Goal: Communication & Community: Answer question/provide support

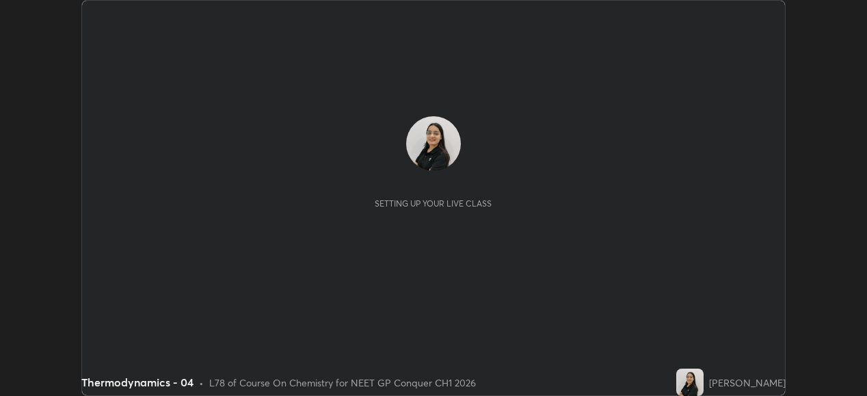
scroll to position [396, 866]
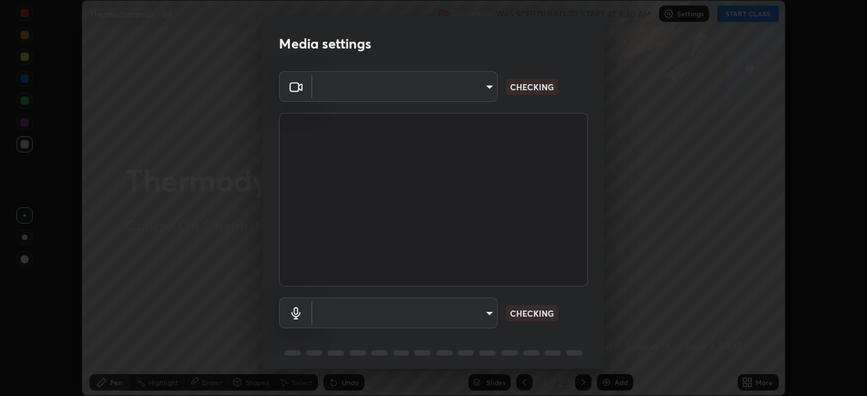
type input "1a0cd2fa9eaecc5464ce661d2c376d4f68bb2a1a8db1c3726163fcb70f995fb6"
type input "default"
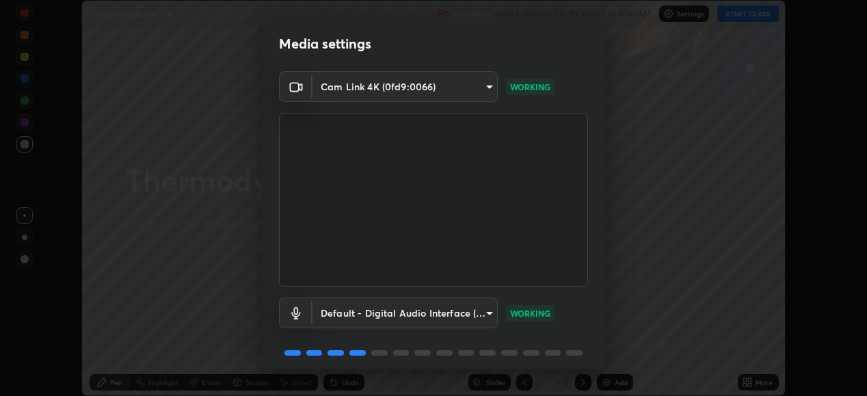
scroll to position [53, 0]
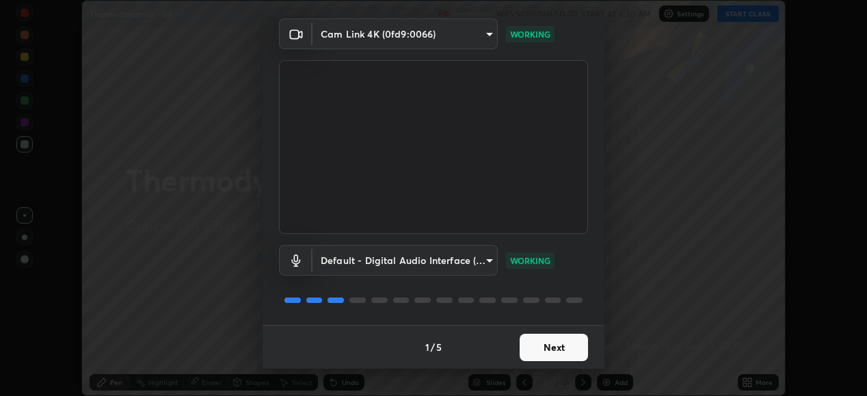
click at [554, 345] on button "Next" at bounding box center [553, 347] width 68 height 27
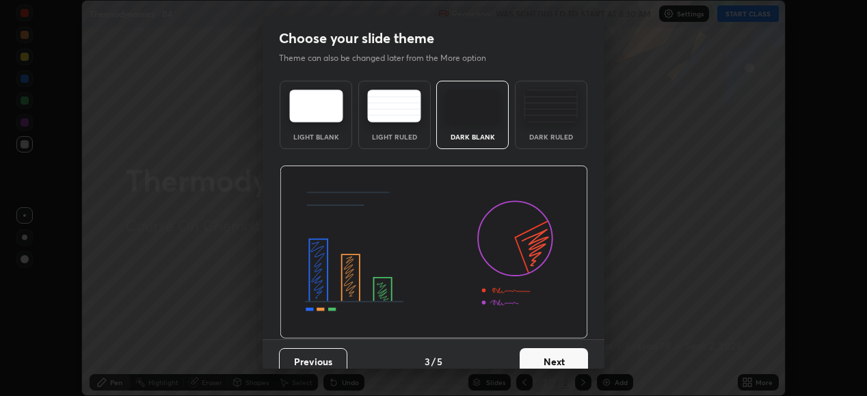
click at [555, 349] on button "Next" at bounding box center [553, 361] width 68 height 27
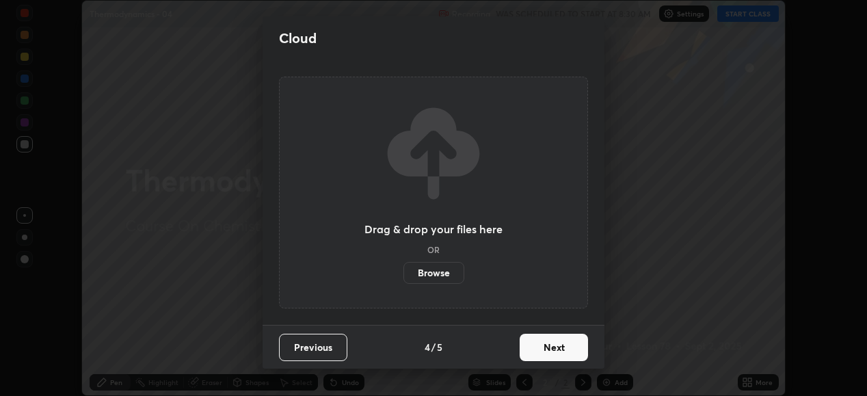
click at [560, 351] on button "Next" at bounding box center [553, 347] width 68 height 27
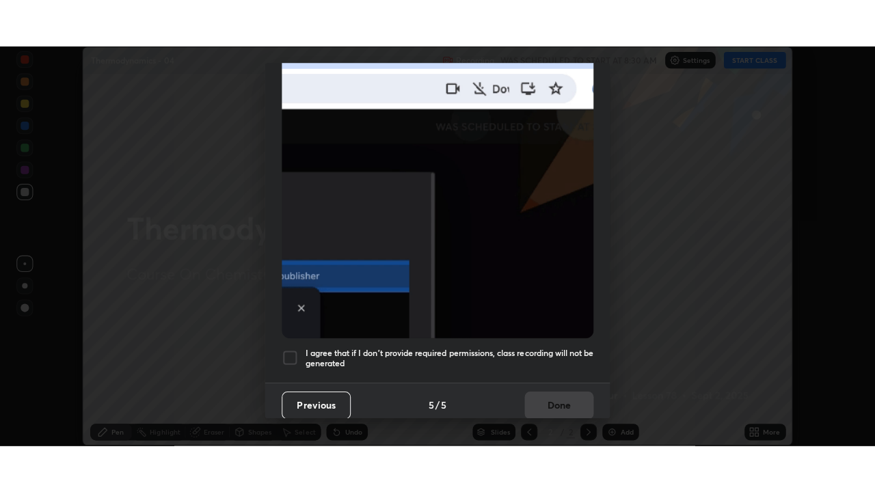
scroll to position [331, 0]
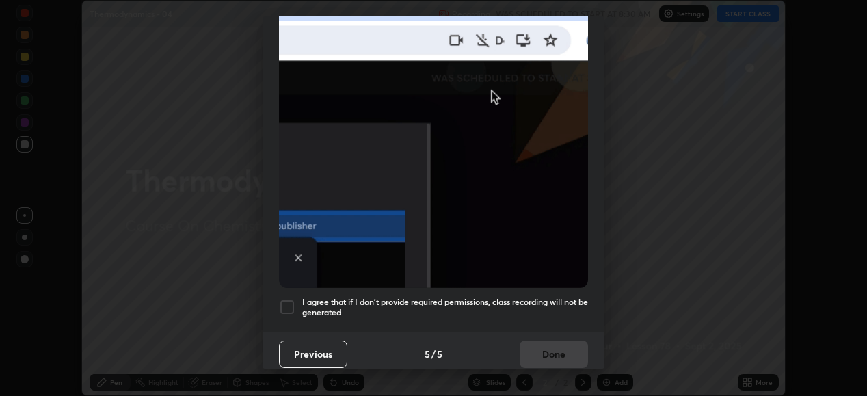
click at [289, 299] on div at bounding box center [287, 307] width 16 height 16
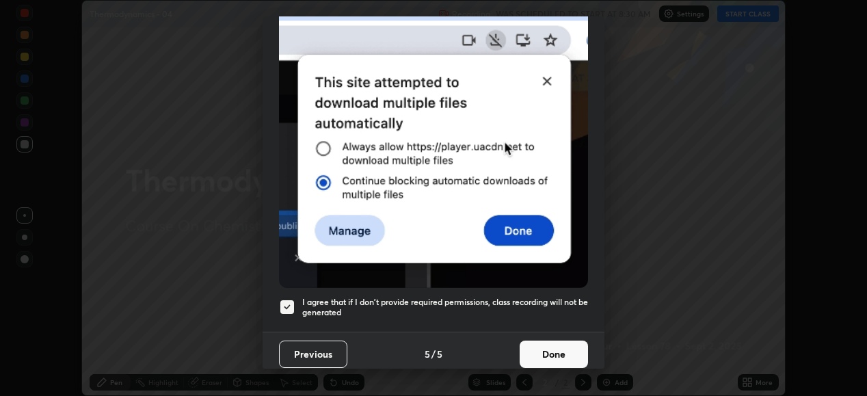
click at [547, 349] on button "Done" at bounding box center [553, 353] width 68 height 27
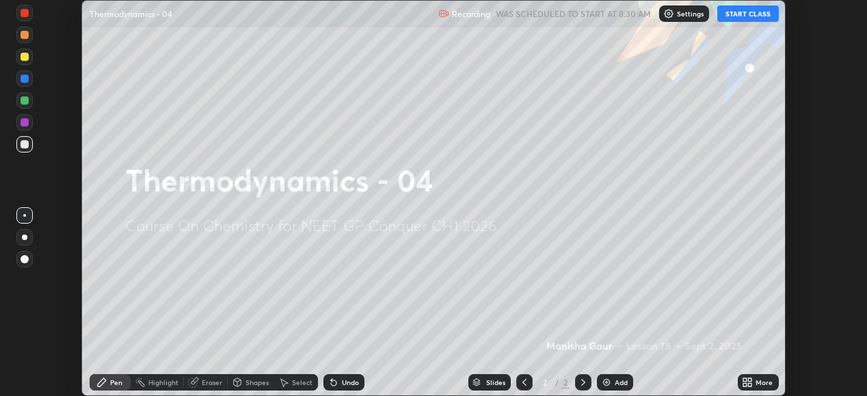
click at [750, 13] on button "START CLASS" at bounding box center [748, 13] width 62 height 16
click at [750, 383] on icon at bounding box center [749, 384] width 3 height 3
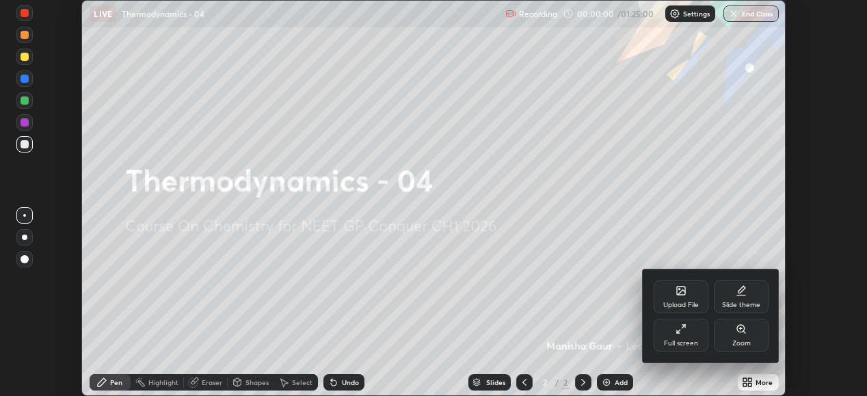
click at [681, 340] on div "Full screen" at bounding box center [681, 343] width 34 height 7
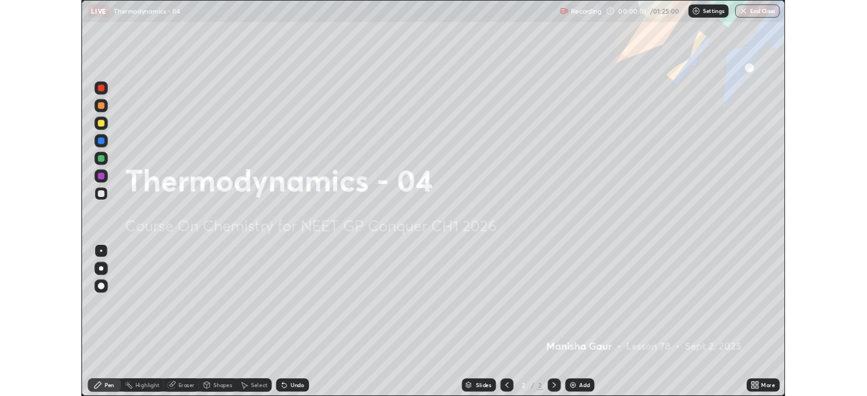
scroll to position [492, 875]
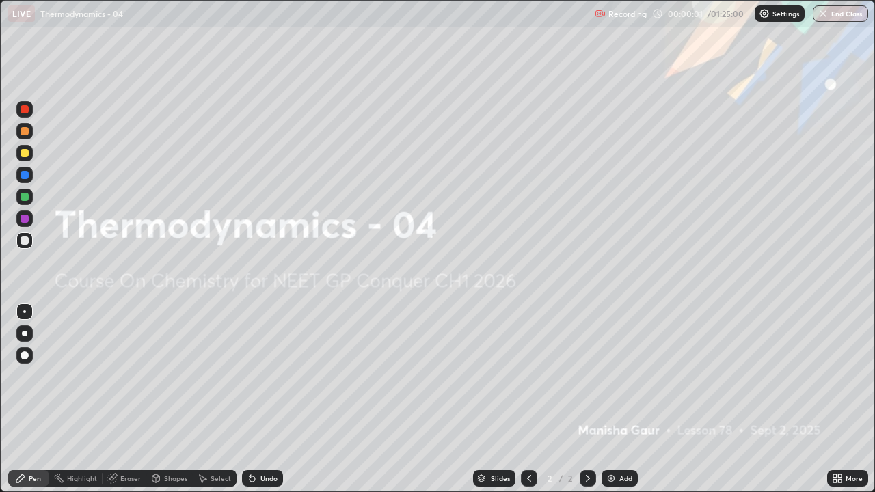
click at [839, 395] on icon at bounding box center [837, 478] width 11 height 11
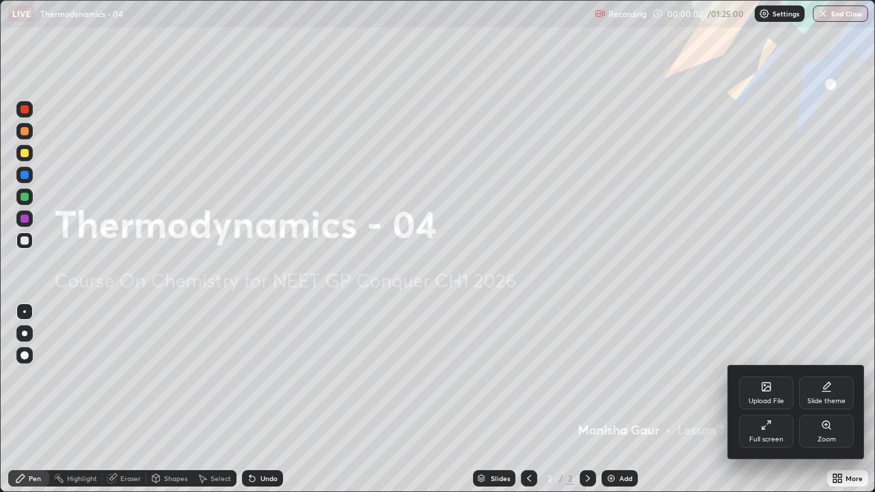
click at [829, 395] on div "Slide theme" at bounding box center [826, 393] width 55 height 33
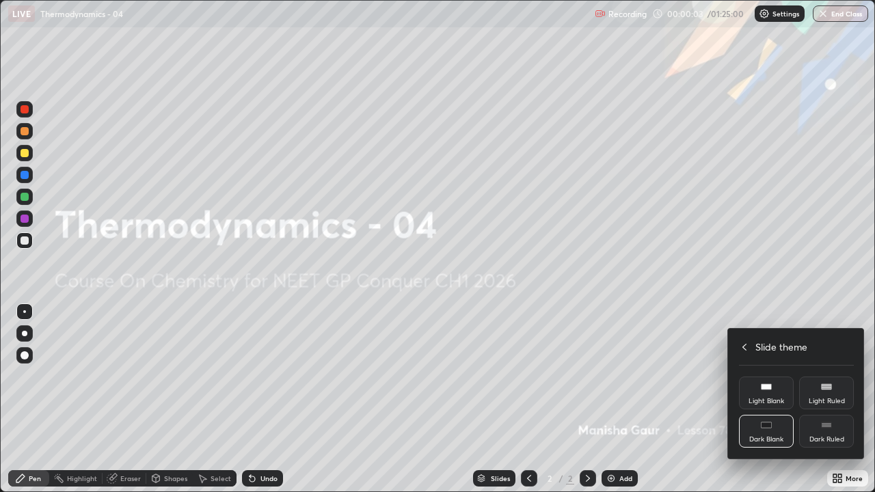
click at [828, 395] on icon at bounding box center [826, 425] width 11 height 11
click at [711, 395] on div at bounding box center [437, 246] width 875 height 492
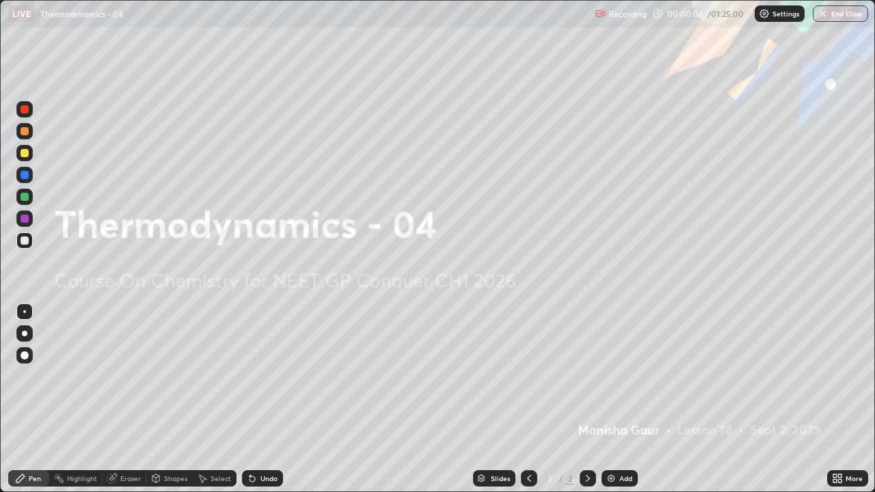
click at [622, 395] on div "Add" at bounding box center [625, 478] width 13 height 7
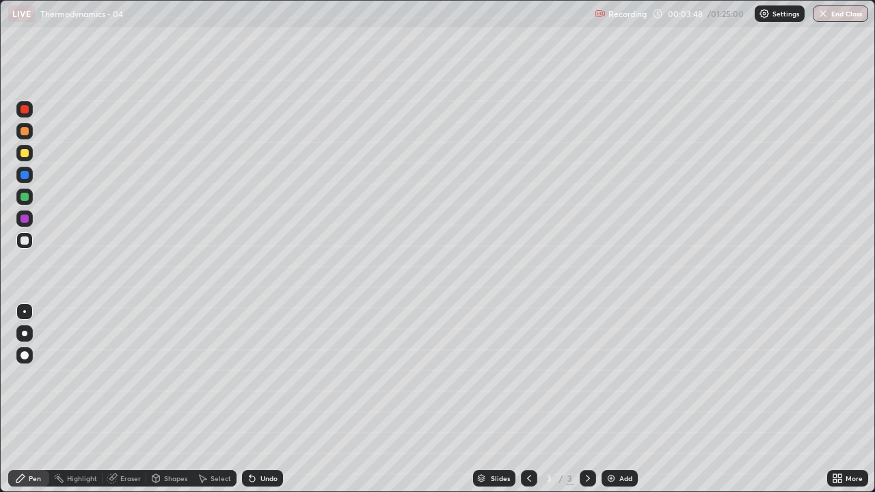
click at [134, 395] on div "Eraser" at bounding box center [125, 478] width 44 height 16
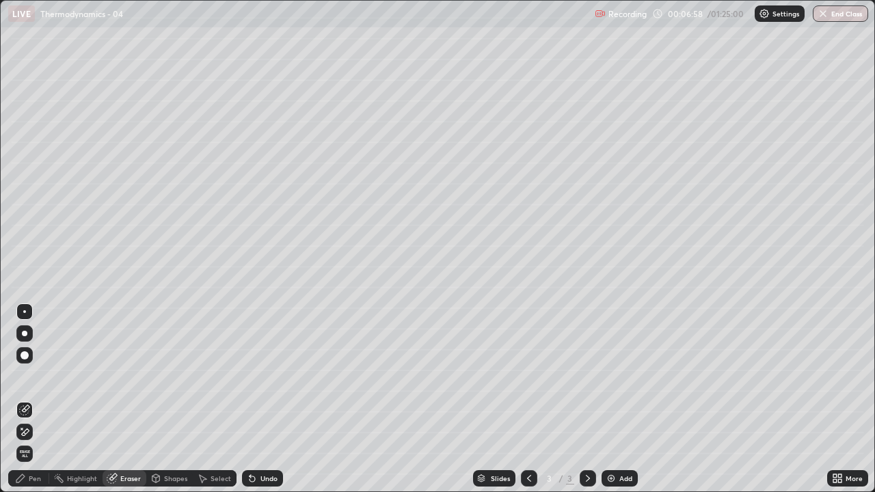
click at [44, 395] on div "Pen" at bounding box center [28, 478] width 41 height 16
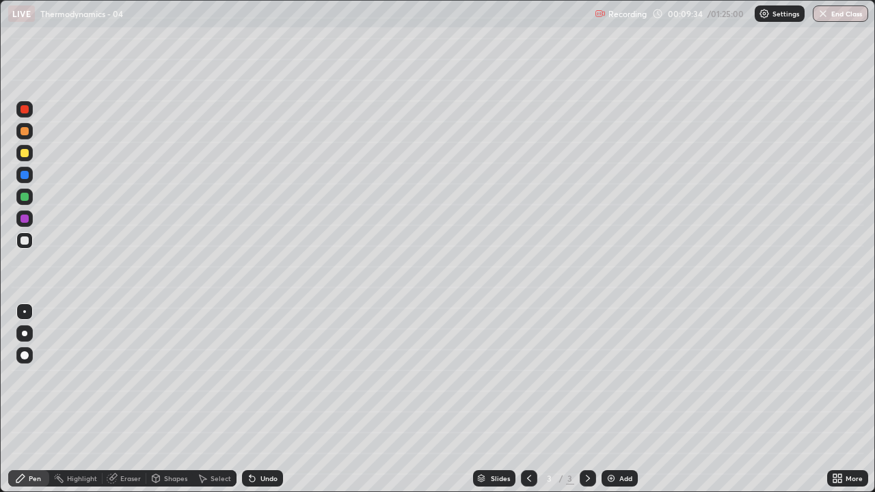
click at [139, 395] on div "Eraser" at bounding box center [125, 478] width 44 height 16
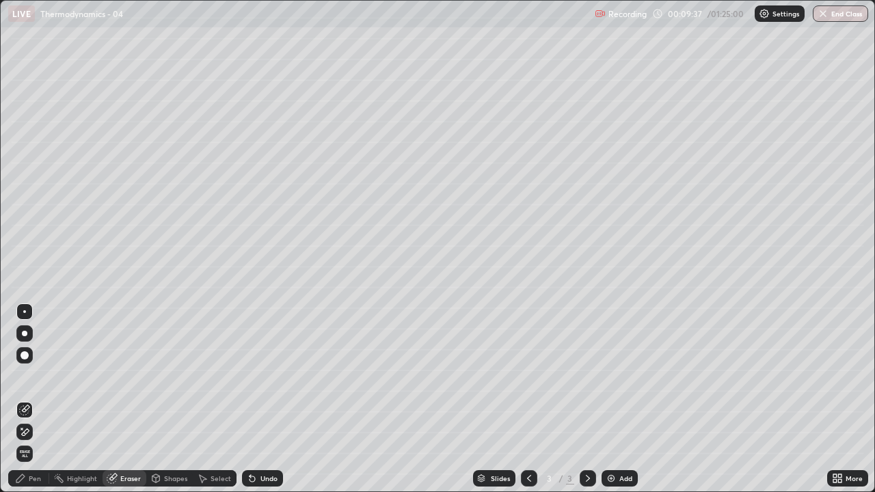
click at [40, 395] on div "Pen" at bounding box center [35, 478] width 12 height 7
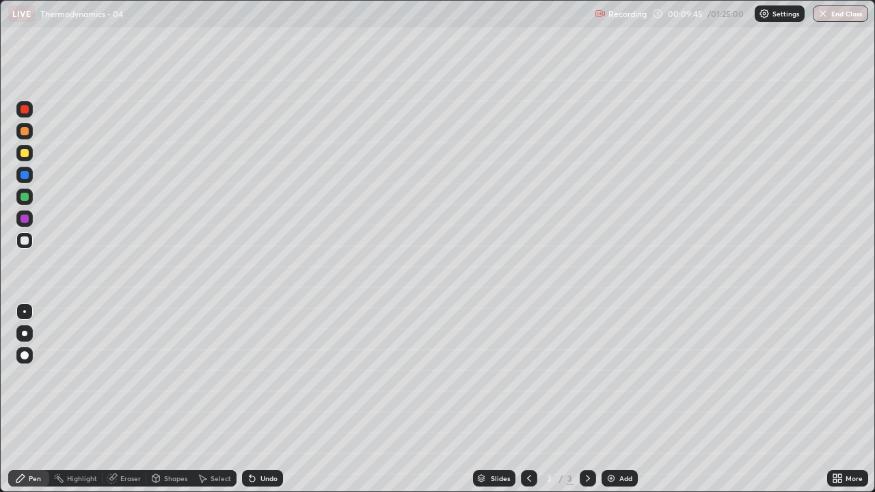
click at [261, 395] on div "Undo" at bounding box center [262, 478] width 41 height 16
click at [263, 395] on div "Undo" at bounding box center [268, 478] width 17 height 7
click at [267, 395] on div "Undo" at bounding box center [262, 478] width 41 height 16
click at [269, 395] on div "Undo" at bounding box center [259, 478] width 46 height 27
click at [118, 395] on div "Eraser" at bounding box center [125, 478] width 44 height 16
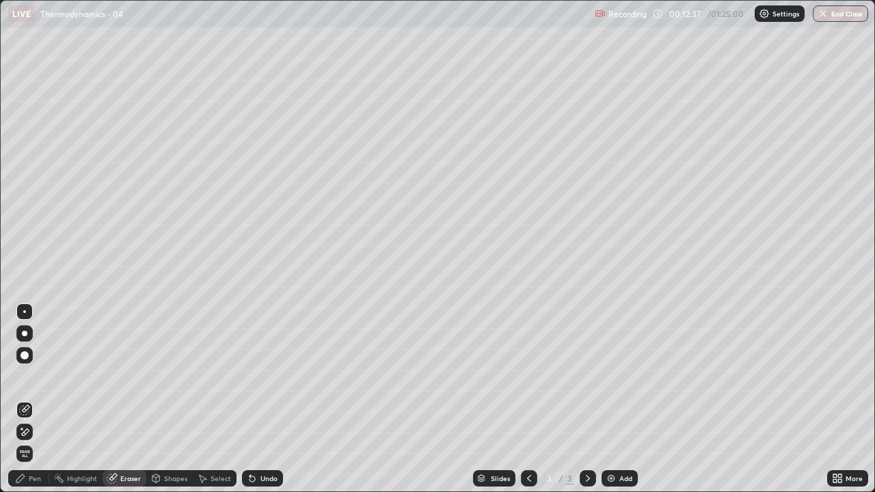
click at [18, 395] on div at bounding box center [24, 432] width 16 height 16
click at [24, 395] on span "Erase all" at bounding box center [24, 454] width 15 height 8
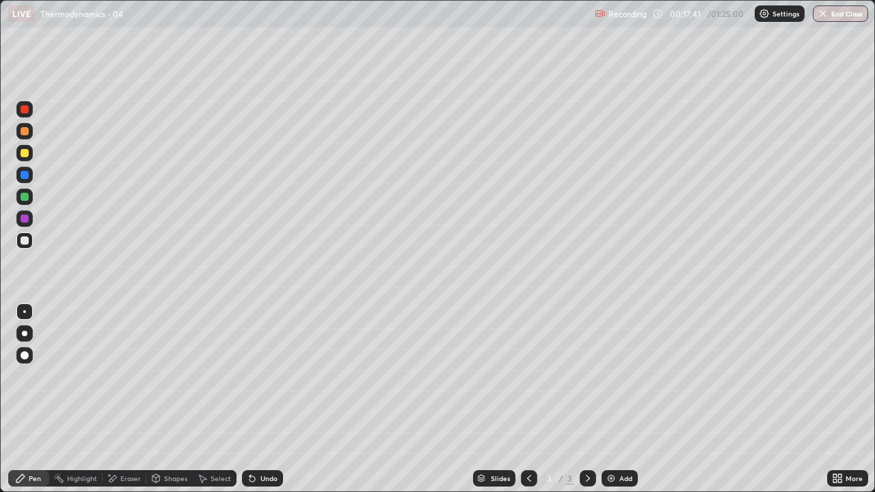
click at [140, 395] on div "Eraser" at bounding box center [125, 478] width 44 height 16
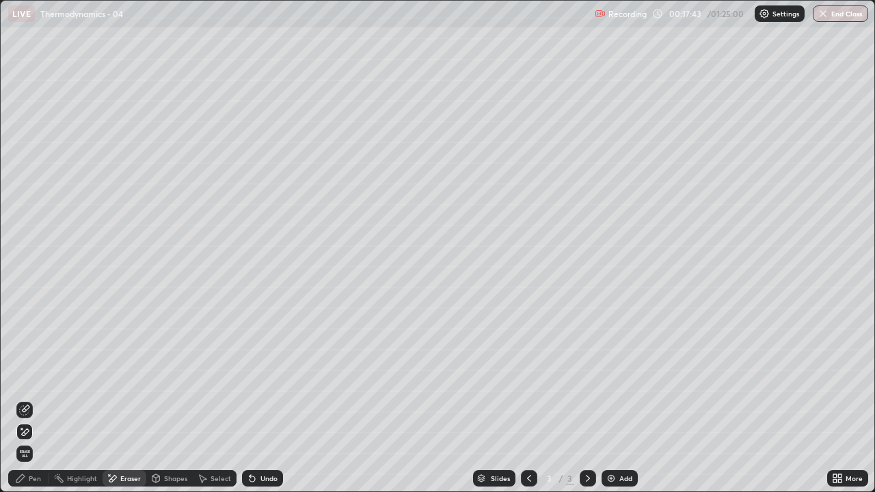
click at [42, 395] on div "Pen" at bounding box center [28, 478] width 41 height 16
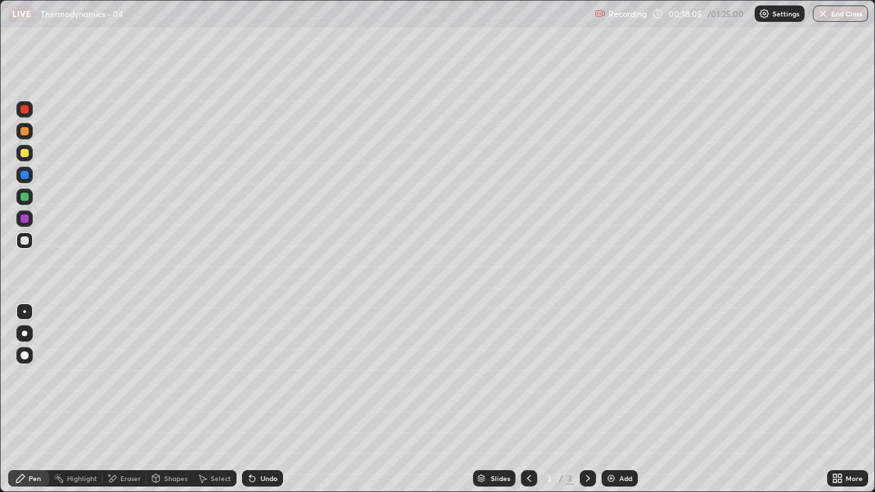
click at [264, 395] on div "Undo" at bounding box center [268, 478] width 17 height 7
click at [267, 395] on div "Undo" at bounding box center [268, 478] width 17 height 7
click at [271, 395] on div "Undo" at bounding box center [262, 478] width 41 height 16
click at [270, 395] on div "Undo" at bounding box center [268, 478] width 17 height 7
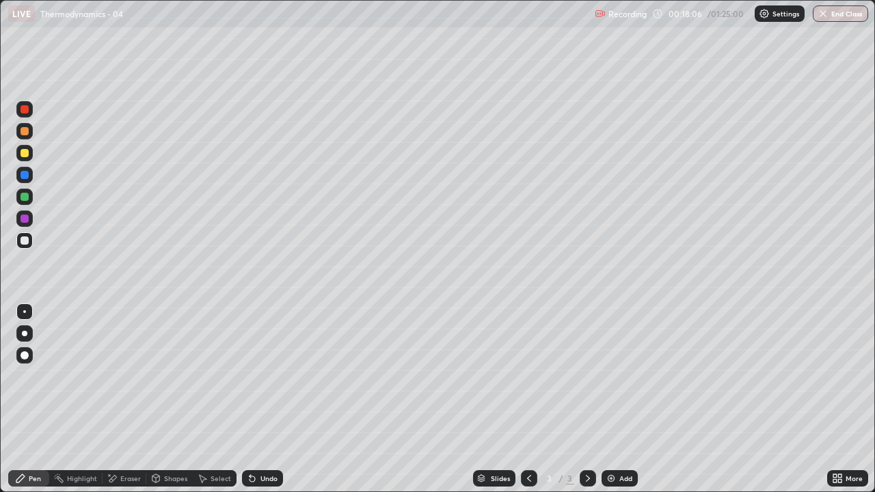
click at [271, 395] on div "Undo" at bounding box center [268, 478] width 17 height 7
click at [271, 395] on div "Undo" at bounding box center [262, 478] width 41 height 16
click at [272, 395] on div "Undo" at bounding box center [262, 478] width 41 height 16
click at [271, 395] on div "Undo" at bounding box center [262, 478] width 41 height 16
click at [271, 395] on div "Undo" at bounding box center [268, 478] width 17 height 7
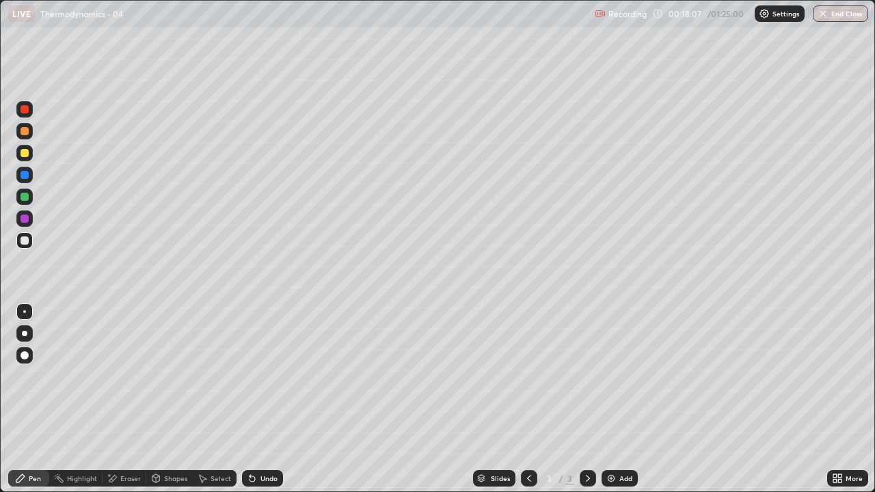
click at [271, 395] on div "Undo" at bounding box center [268, 478] width 17 height 7
click at [270, 395] on div "Undo" at bounding box center [262, 478] width 41 height 16
click at [612, 395] on img at bounding box center [611, 478] width 11 height 11
click at [173, 395] on div "Shapes" at bounding box center [175, 478] width 23 height 7
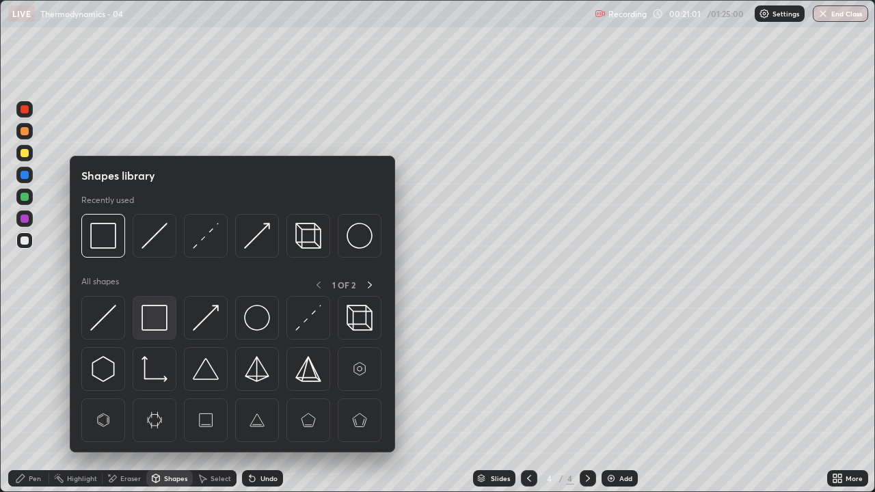
click at [156, 332] on div at bounding box center [155, 318] width 44 height 44
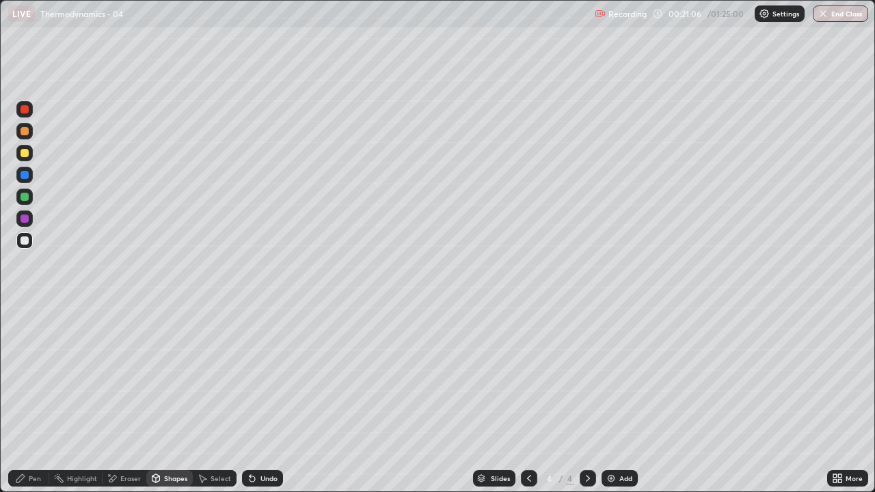
click at [36, 395] on div "Pen" at bounding box center [35, 478] width 12 height 7
click at [120, 395] on div "Eraser" at bounding box center [130, 478] width 21 height 7
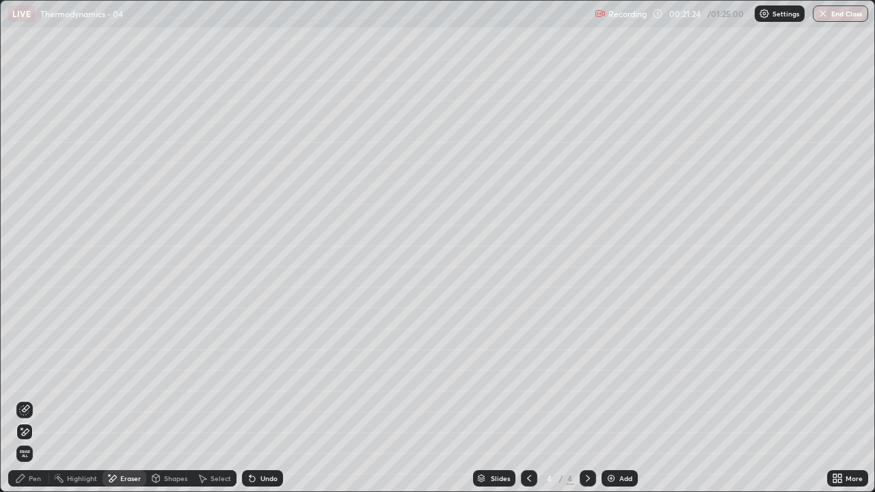
click at [168, 395] on div "Shapes" at bounding box center [175, 478] width 23 height 7
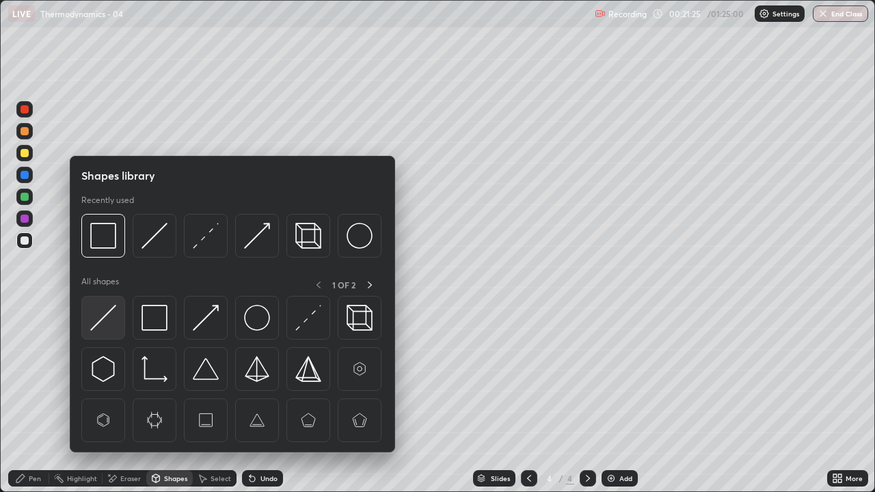
click at [99, 318] on img at bounding box center [103, 318] width 26 height 26
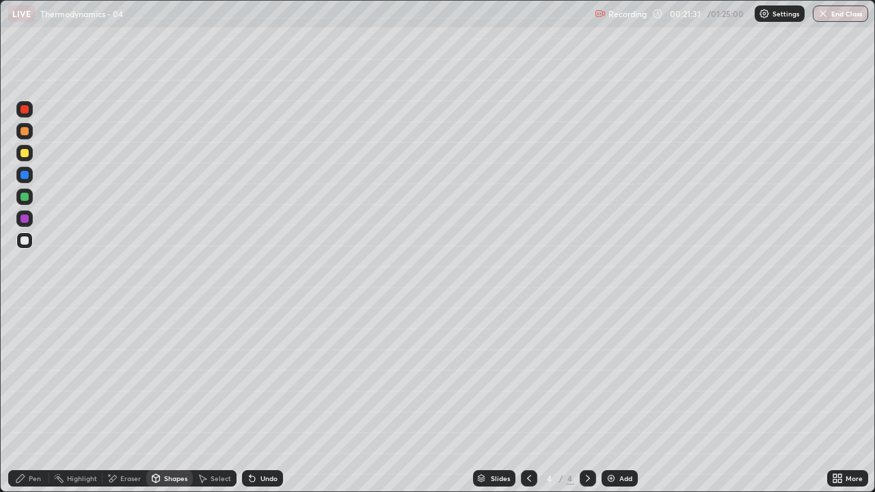
click at [264, 395] on div "Undo" at bounding box center [262, 478] width 41 height 16
click at [37, 395] on div "Pen" at bounding box center [35, 478] width 12 height 7
click at [25, 335] on div at bounding box center [24, 333] width 5 height 5
click at [28, 221] on div at bounding box center [25, 219] width 8 height 8
click at [27, 223] on div at bounding box center [24, 218] width 16 height 16
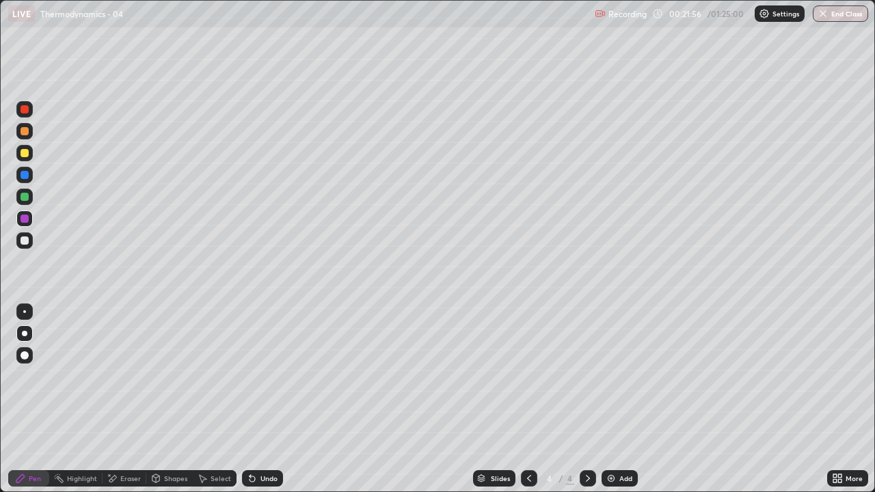
click at [29, 312] on div at bounding box center [24, 311] width 16 height 16
click at [267, 395] on div "Undo" at bounding box center [268, 478] width 17 height 7
click at [24, 191] on div at bounding box center [24, 197] width 16 height 16
click at [25, 153] on div at bounding box center [25, 153] width 8 height 8
click at [262, 395] on div "Undo" at bounding box center [268, 478] width 17 height 7
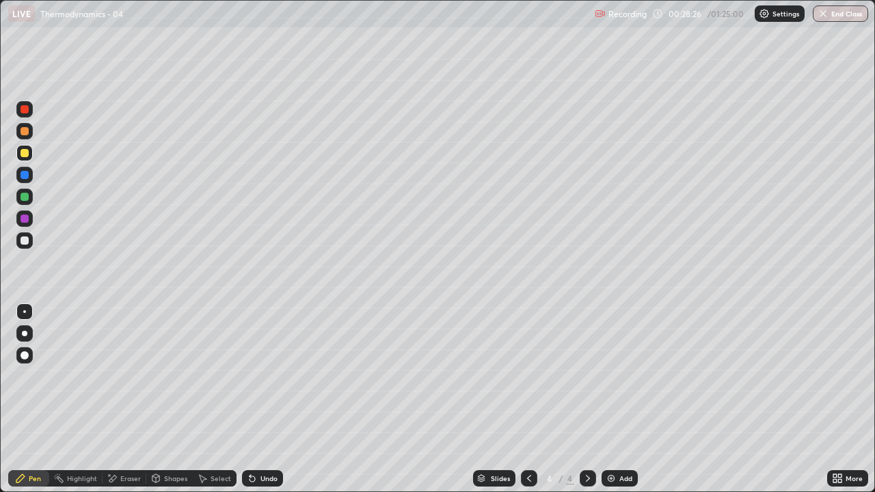
click at [260, 395] on div "Undo" at bounding box center [268, 478] width 17 height 7
click at [127, 395] on div "Eraser" at bounding box center [130, 478] width 21 height 7
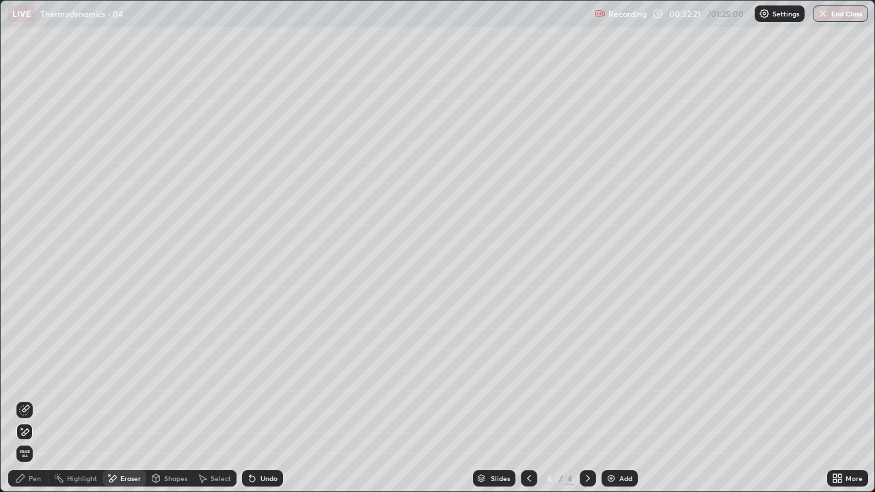
click at [606, 395] on img at bounding box center [611, 478] width 11 height 11
click at [36, 395] on div "Pen" at bounding box center [35, 478] width 12 height 7
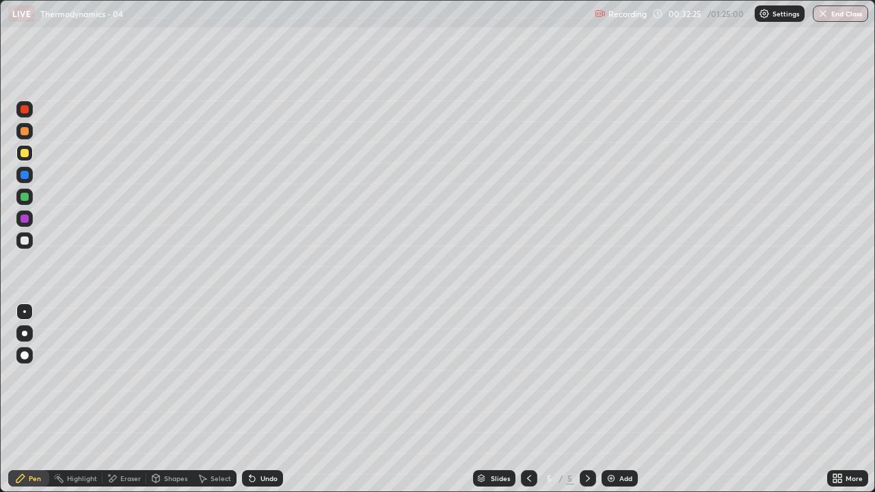
click at [27, 241] on div at bounding box center [25, 240] width 8 height 8
click at [23, 221] on div at bounding box center [25, 219] width 8 height 8
click at [262, 395] on div "Undo" at bounding box center [268, 478] width 17 height 7
click at [20, 200] on div at bounding box center [24, 197] width 16 height 16
click at [614, 395] on img at bounding box center [611, 478] width 11 height 11
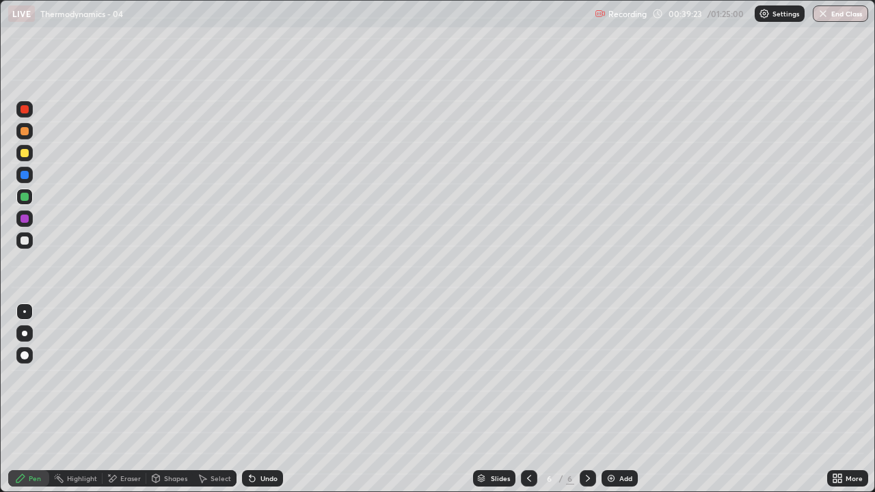
click at [23, 241] on div at bounding box center [25, 240] width 8 height 8
click at [268, 395] on div "Undo" at bounding box center [268, 478] width 17 height 7
click at [266, 395] on div "Undo" at bounding box center [268, 478] width 17 height 7
click at [265, 395] on div "Undo" at bounding box center [268, 478] width 17 height 7
click at [264, 395] on div "Undo" at bounding box center [268, 478] width 17 height 7
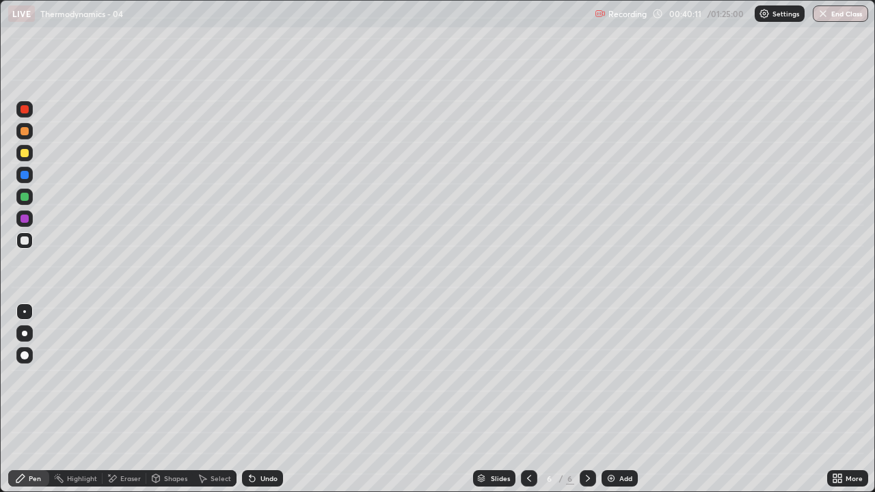
click at [260, 395] on div "Undo" at bounding box center [268, 478] width 17 height 7
click at [25, 200] on div at bounding box center [25, 197] width 8 height 8
click at [23, 149] on div at bounding box center [25, 153] width 8 height 8
click at [611, 395] on img at bounding box center [611, 478] width 11 height 11
click at [27, 196] on div at bounding box center [25, 197] width 8 height 8
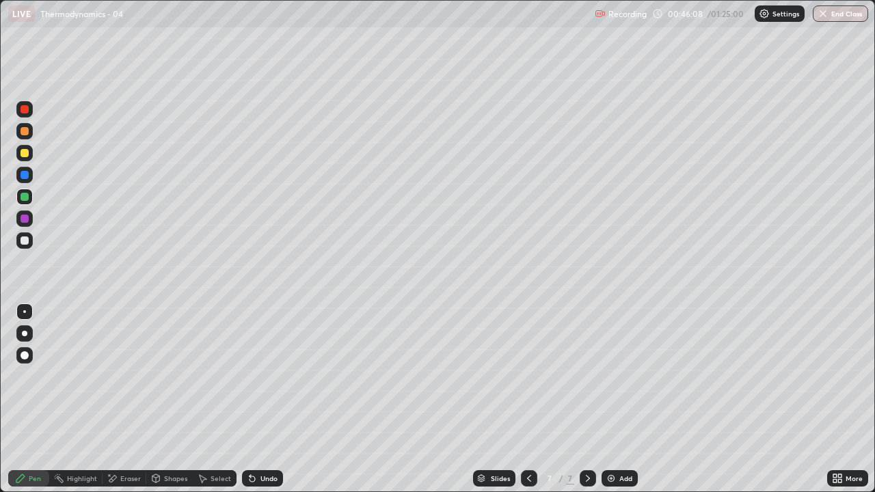
click at [124, 395] on div "Eraser" at bounding box center [130, 478] width 21 height 7
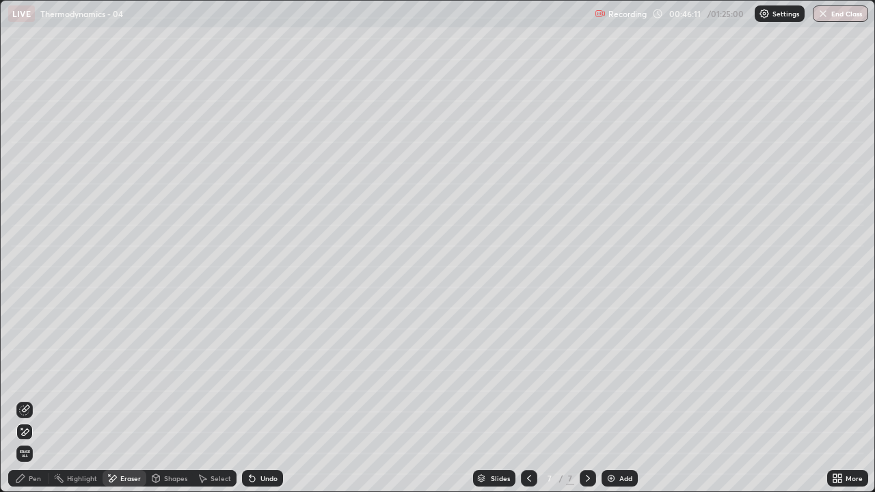
click at [39, 395] on div "Pen" at bounding box center [35, 478] width 12 height 7
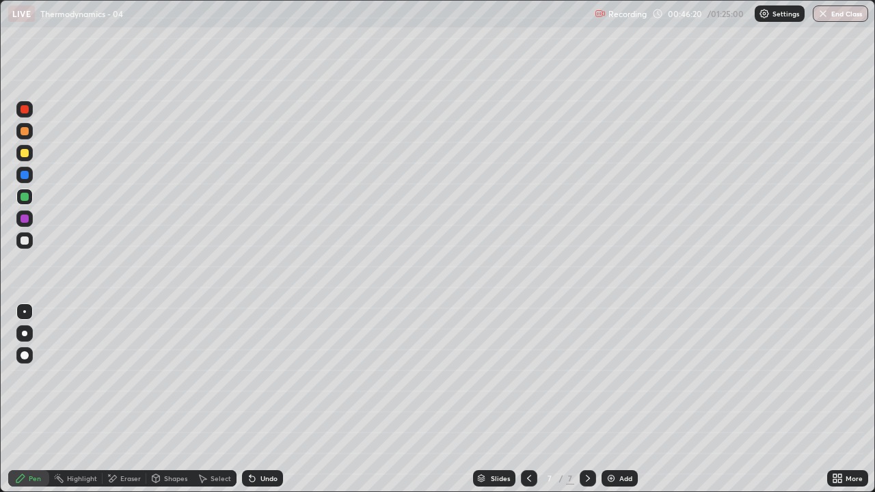
click at [21, 239] on div at bounding box center [25, 240] width 8 height 8
click at [133, 395] on div "Eraser" at bounding box center [125, 478] width 44 height 16
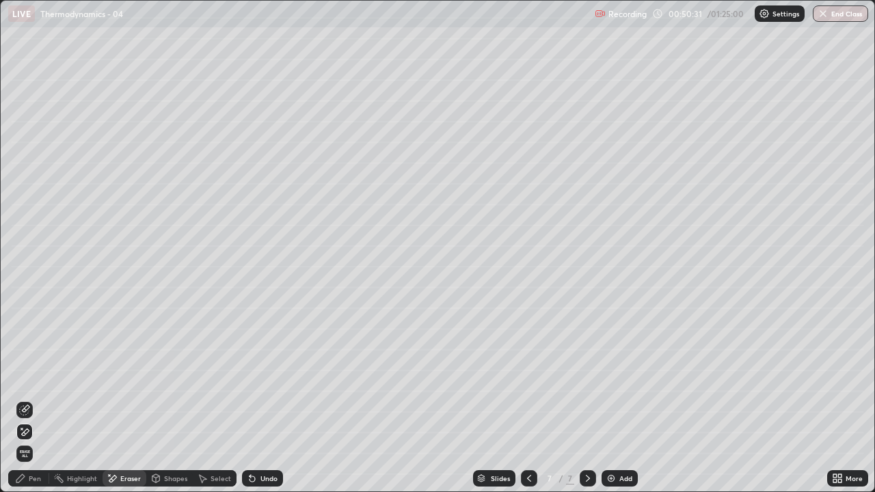
click at [609, 395] on img at bounding box center [611, 478] width 11 height 11
click at [33, 395] on div "Pen" at bounding box center [35, 478] width 12 height 7
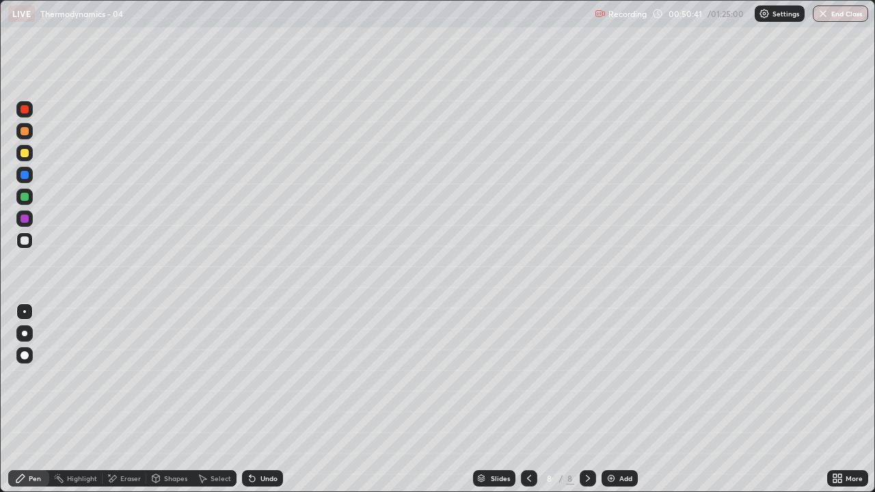
click at [266, 395] on div "Undo" at bounding box center [262, 478] width 41 height 16
click at [25, 155] on div at bounding box center [25, 153] width 8 height 8
click at [138, 395] on div "Eraser" at bounding box center [130, 478] width 21 height 7
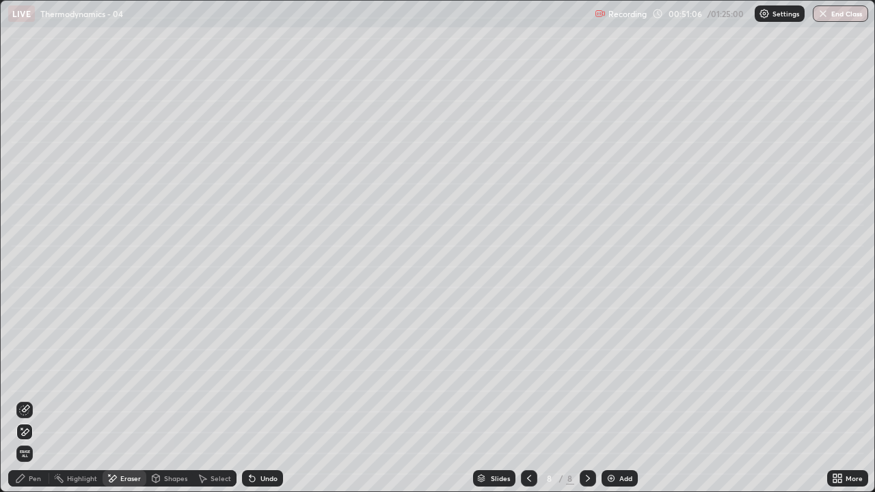
click at [141, 395] on div "Eraser" at bounding box center [125, 478] width 44 height 16
click at [31, 395] on div "Pen" at bounding box center [28, 478] width 41 height 16
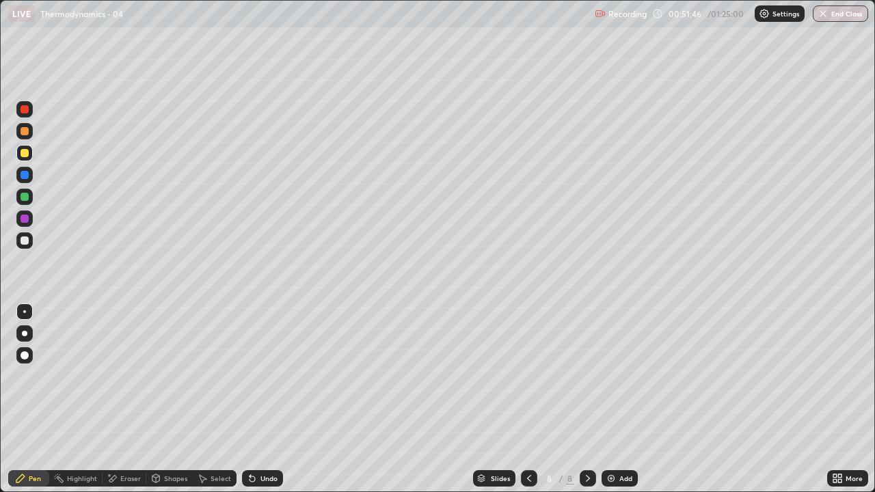
click at [267, 395] on div "Undo" at bounding box center [262, 478] width 41 height 16
click at [22, 243] on div at bounding box center [25, 240] width 8 height 8
click at [128, 395] on div "Eraser" at bounding box center [130, 478] width 21 height 7
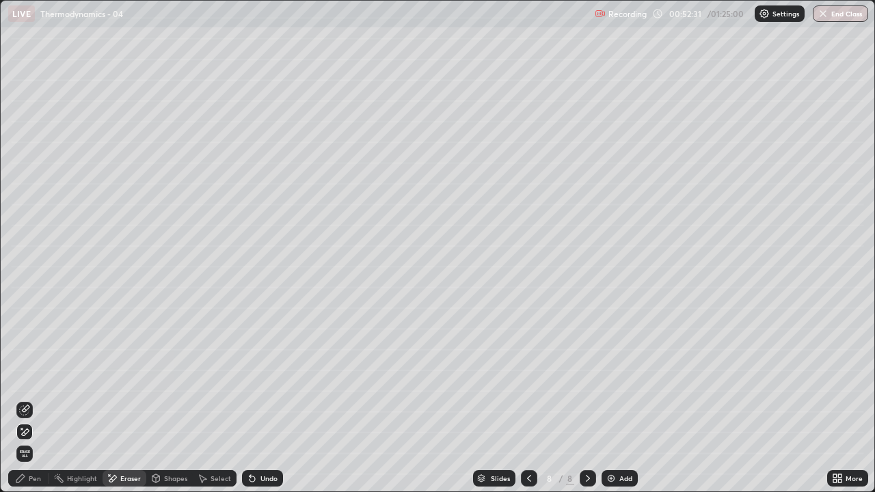
click at [27, 395] on div "Pen" at bounding box center [28, 478] width 41 height 16
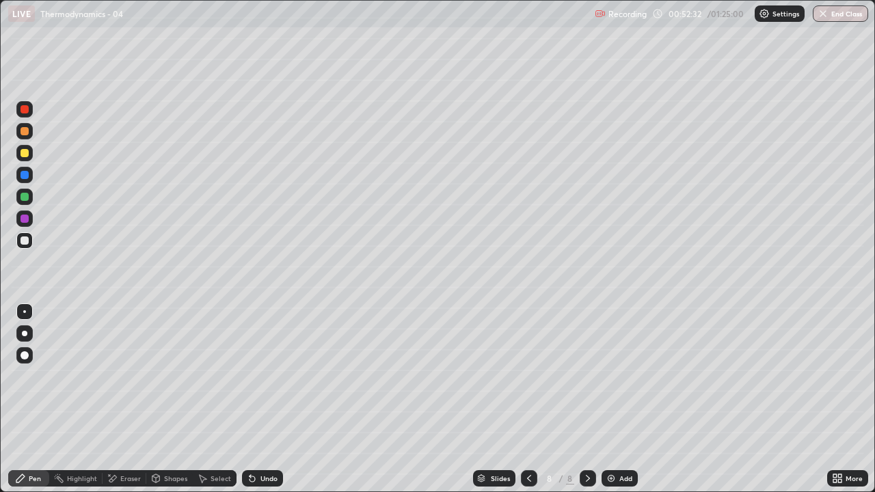
click at [28, 152] on div at bounding box center [25, 153] width 8 height 8
click at [25, 241] on div at bounding box center [25, 240] width 8 height 8
click at [262, 395] on div "Undo" at bounding box center [268, 478] width 17 height 7
click at [260, 395] on div "Undo" at bounding box center [268, 478] width 17 height 7
click at [263, 395] on div "Undo" at bounding box center [268, 478] width 17 height 7
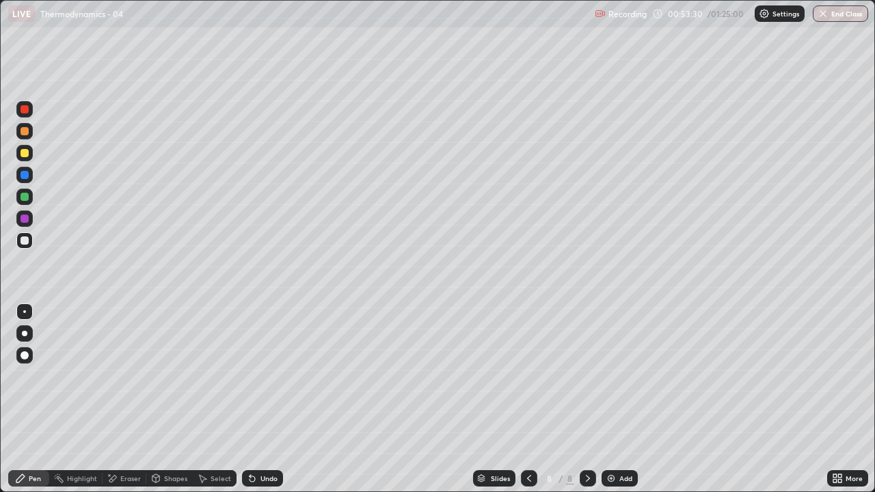
click at [262, 395] on div "Undo" at bounding box center [268, 478] width 17 height 7
click at [265, 395] on div "Undo" at bounding box center [268, 478] width 17 height 7
click at [262, 395] on div "Undo" at bounding box center [268, 478] width 17 height 7
click at [25, 200] on div at bounding box center [25, 197] width 8 height 8
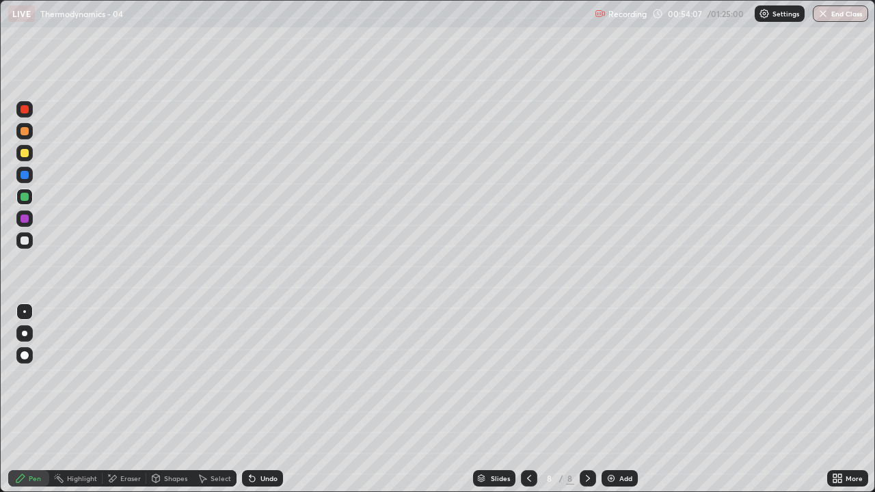
click at [22, 241] on div at bounding box center [25, 240] width 8 height 8
click at [118, 395] on div "Eraser" at bounding box center [125, 478] width 44 height 16
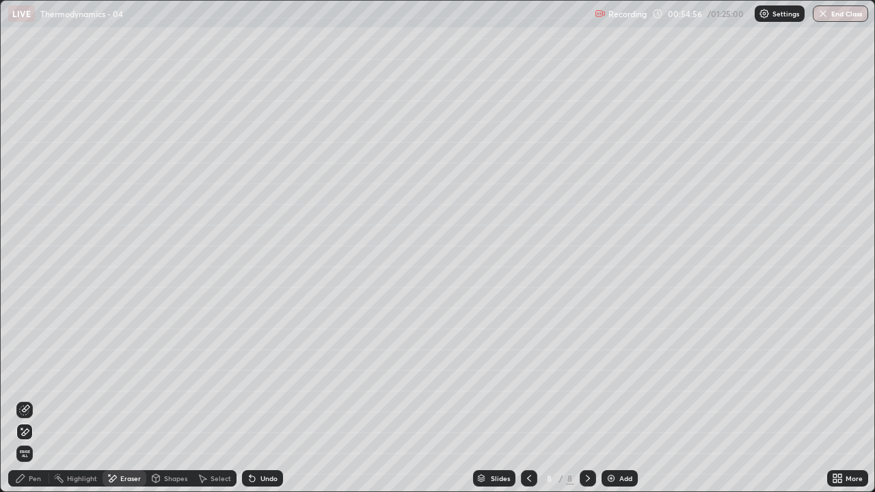
click at [33, 395] on div "Pen" at bounding box center [35, 478] width 12 height 7
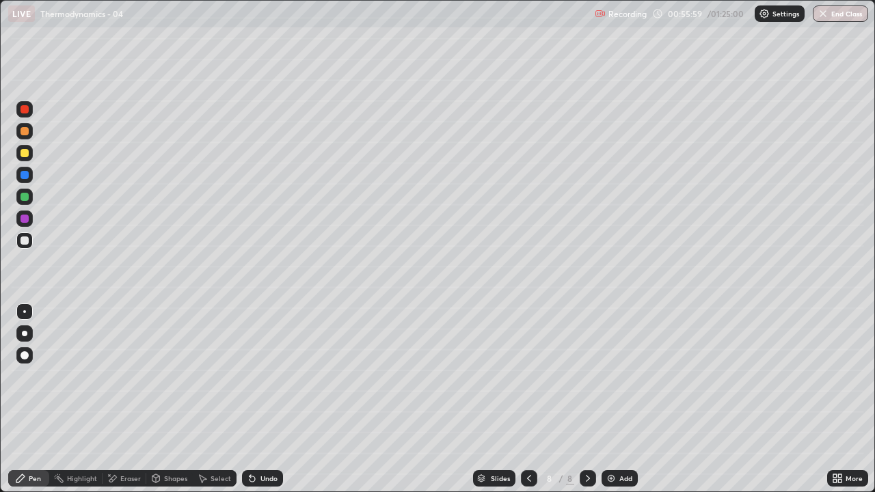
click at [611, 395] on img at bounding box center [611, 478] width 11 height 11
click at [528, 395] on icon at bounding box center [529, 478] width 11 height 11
click at [26, 157] on div at bounding box center [25, 153] width 8 height 8
click at [262, 395] on div "Undo" at bounding box center [262, 478] width 41 height 16
click at [128, 395] on div "Eraser" at bounding box center [125, 478] width 44 height 16
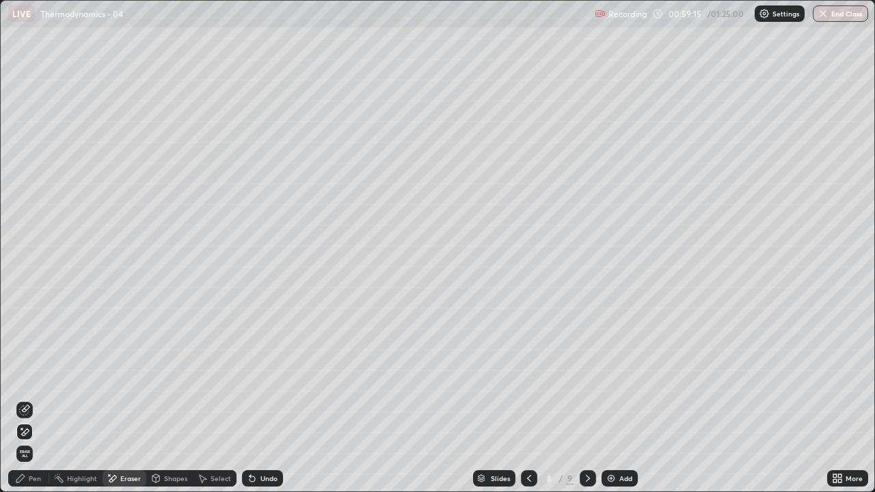
click at [44, 395] on div "Pen" at bounding box center [28, 478] width 41 height 16
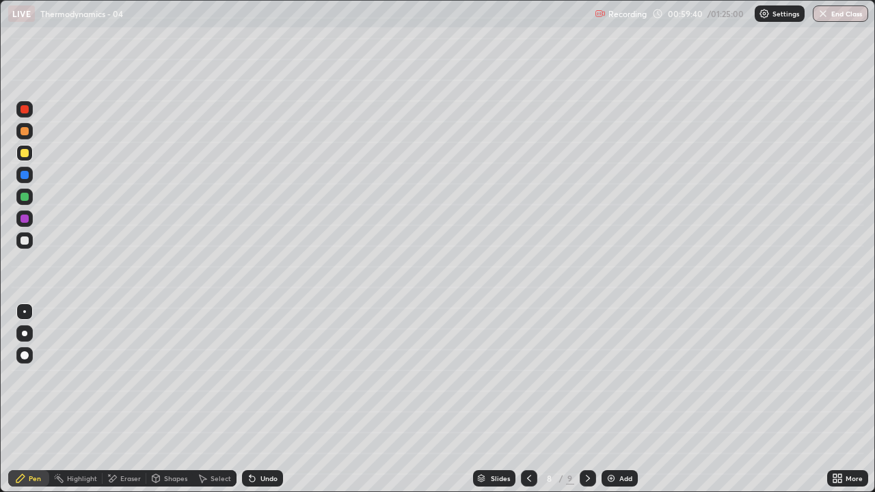
click at [137, 395] on div "Eraser" at bounding box center [130, 478] width 21 height 7
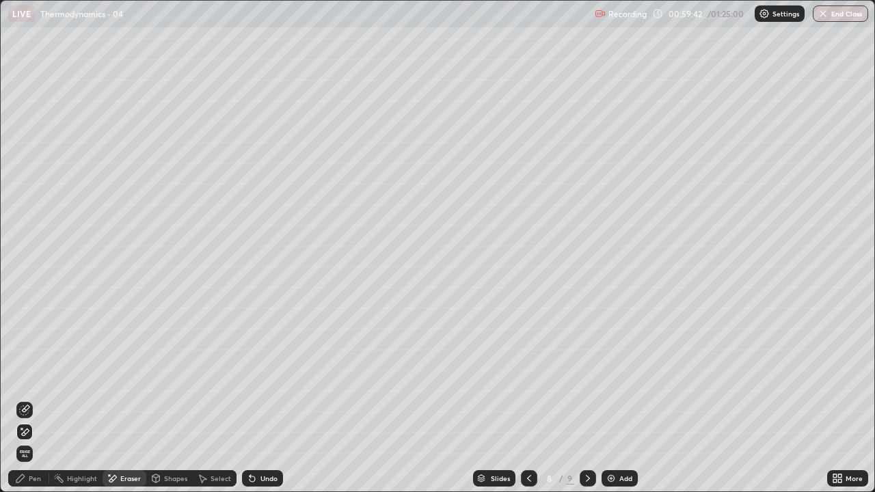
click at [38, 395] on div "Pen" at bounding box center [35, 478] width 12 height 7
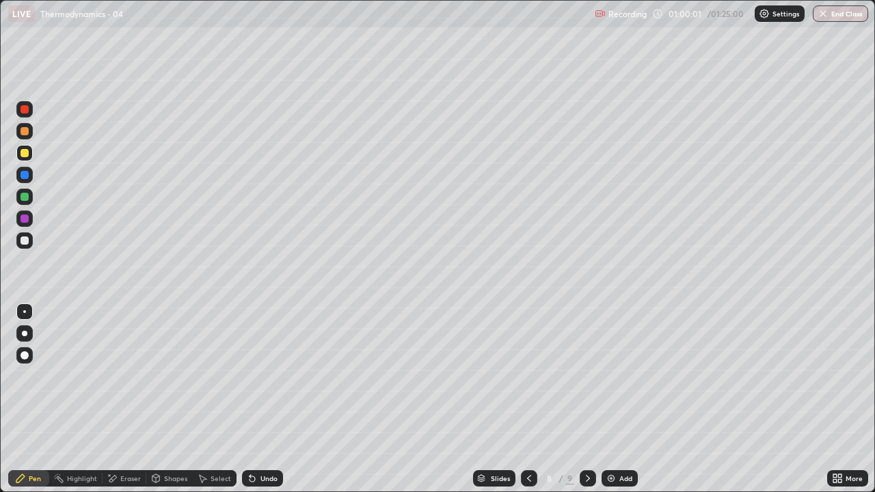
click at [264, 395] on div "Undo" at bounding box center [268, 478] width 17 height 7
click at [267, 395] on div "Undo" at bounding box center [262, 478] width 41 height 16
click at [588, 395] on icon at bounding box center [587, 478] width 11 height 11
click at [26, 199] on div at bounding box center [25, 197] width 8 height 8
click at [260, 395] on div "Undo" at bounding box center [268, 478] width 17 height 7
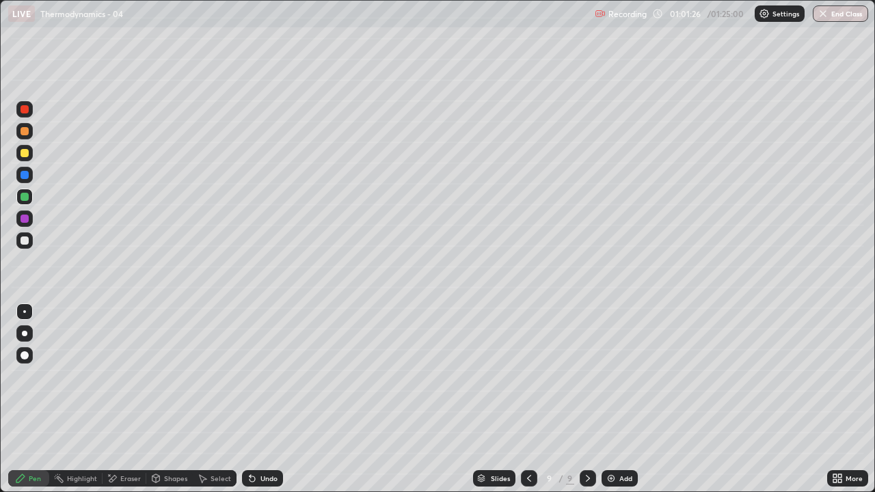
click at [261, 395] on div "Undo" at bounding box center [268, 478] width 17 height 7
click at [128, 395] on div "Eraser" at bounding box center [130, 478] width 21 height 7
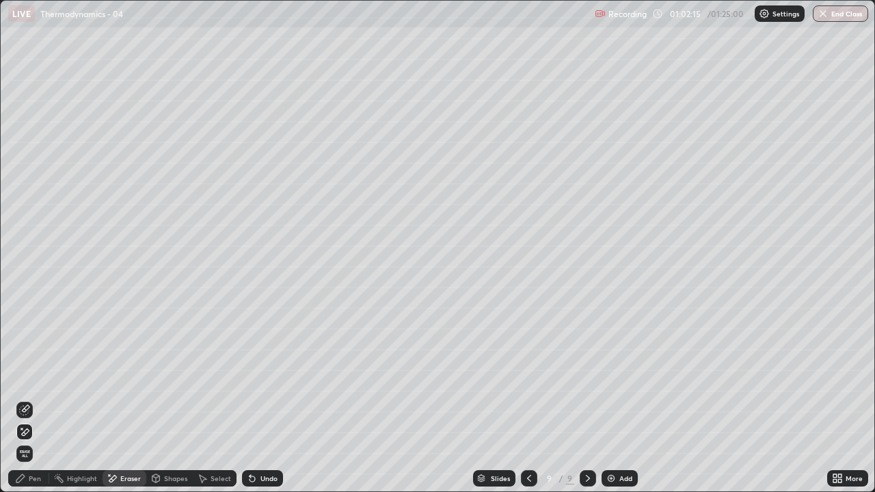
click at [37, 395] on div "Pen" at bounding box center [35, 478] width 12 height 7
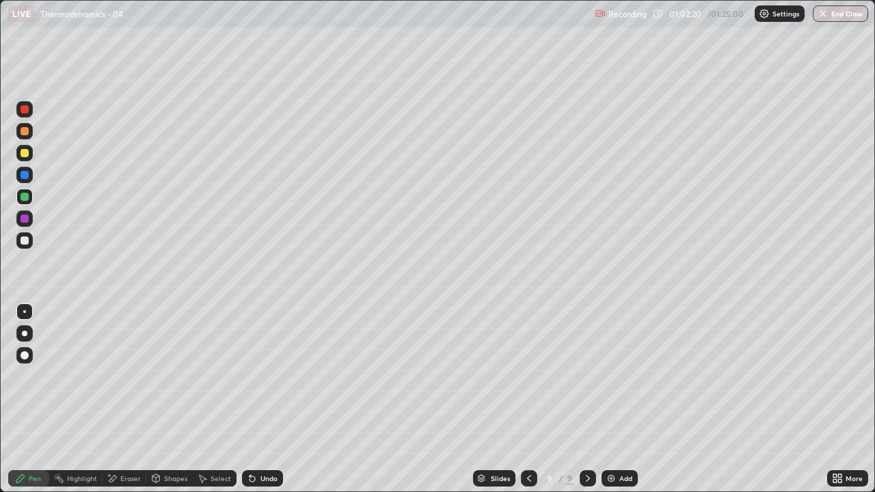
click at [25, 243] on div at bounding box center [25, 240] width 8 height 8
click at [25, 172] on div at bounding box center [25, 175] width 8 height 8
click at [606, 395] on img at bounding box center [611, 478] width 11 height 11
click at [24, 199] on div at bounding box center [25, 197] width 8 height 8
click at [24, 175] on div at bounding box center [25, 175] width 8 height 8
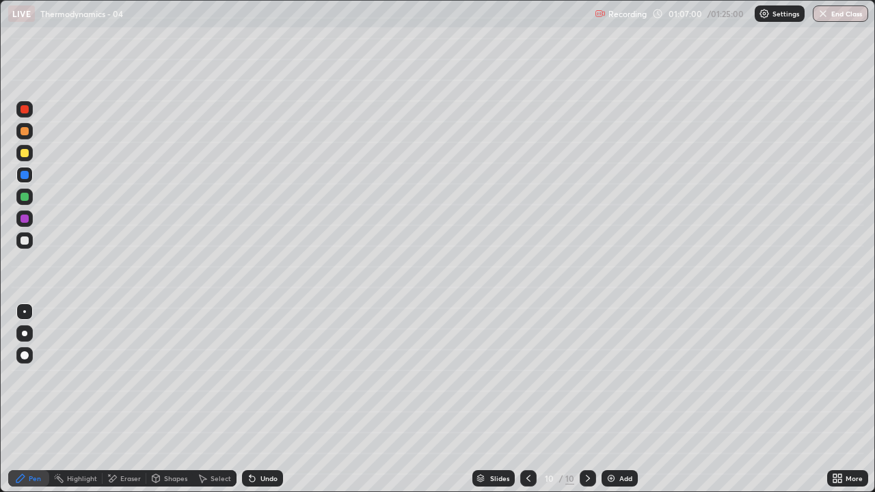
click at [264, 395] on div "Undo" at bounding box center [268, 478] width 17 height 7
click at [29, 153] on div at bounding box center [24, 153] width 16 height 16
click at [263, 395] on div "Undo" at bounding box center [268, 478] width 17 height 7
click at [603, 395] on div "Add" at bounding box center [619, 478] width 36 height 16
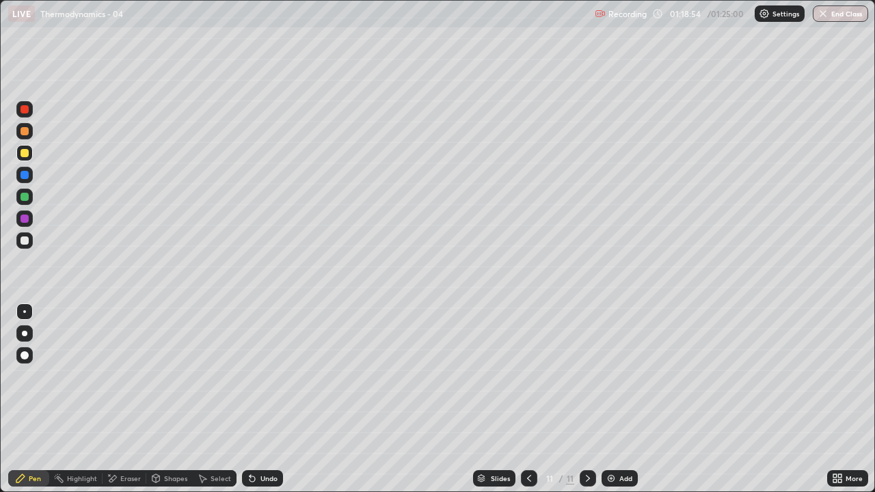
click at [24, 219] on div at bounding box center [25, 219] width 8 height 8
click at [122, 395] on div "Eraser" at bounding box center [130, 478] width 21 height 7
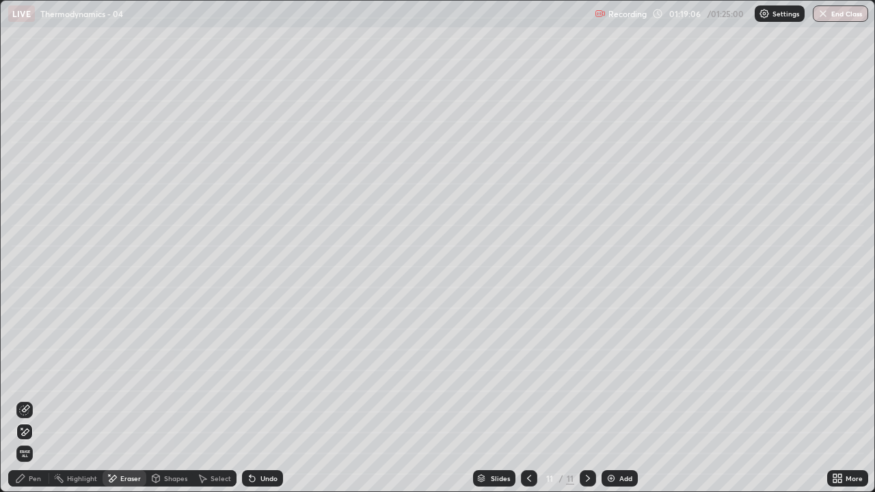
click at [32, 395] on div "Pen" at bounding box center [28, 478] width 41 height 16
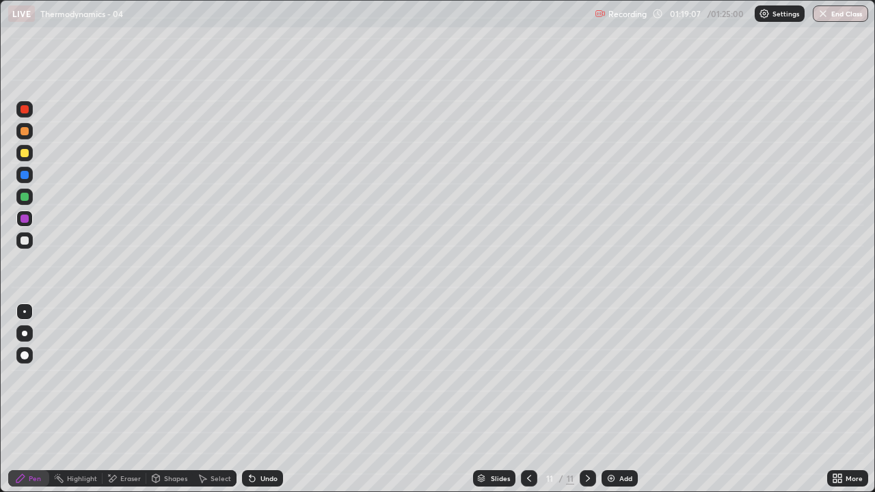
click at [25, 154] on div at bounding box center [25, 153] width 8 height 8
click at [24, 223] on div at bounding box center [24, 218] width 16 height 16
click at [25, 245] on div at bounding box center [24, 240] width 16 height 16
click at [134, 395] on div "Eraser" at bounding box center [130, 478] width 21 height 7
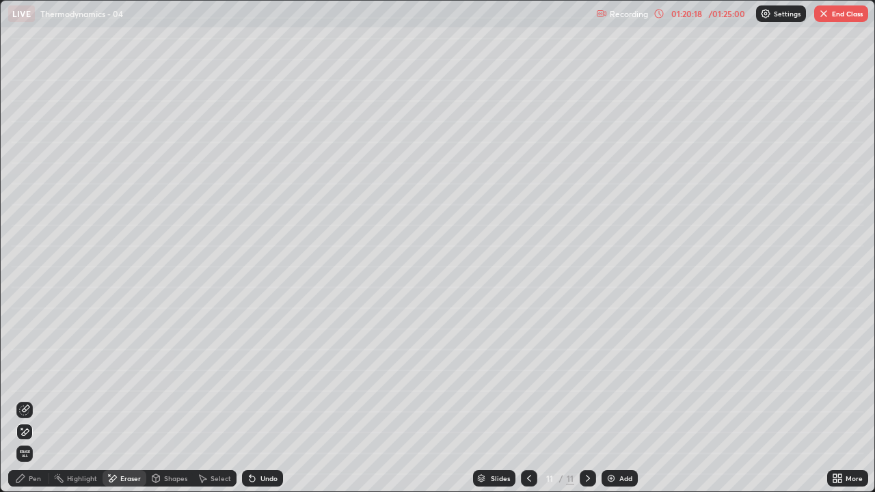
click at [35, 395] on div "Pen" at bounding box center [35, 478] width 12 height 7
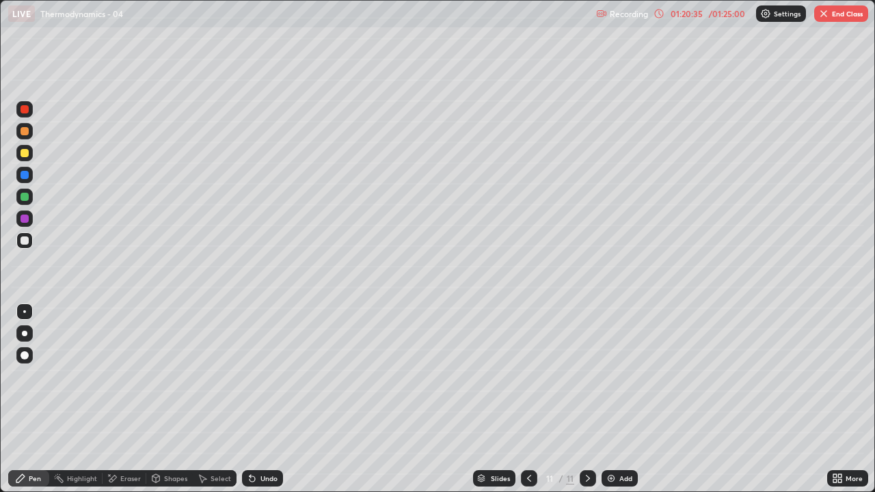
click at [25, 196] on div at bounding box center [25, 197] width 8 height 8
click at [266, 395] on div "Undo" at bounding box center [268, 478] width 17 height 7
click at [31, 175] on div at bounding box center [24, 175] width 16 height 16
click at [847, 17] on button "End Class" at bounding box center [841, 13] width 54 height 16
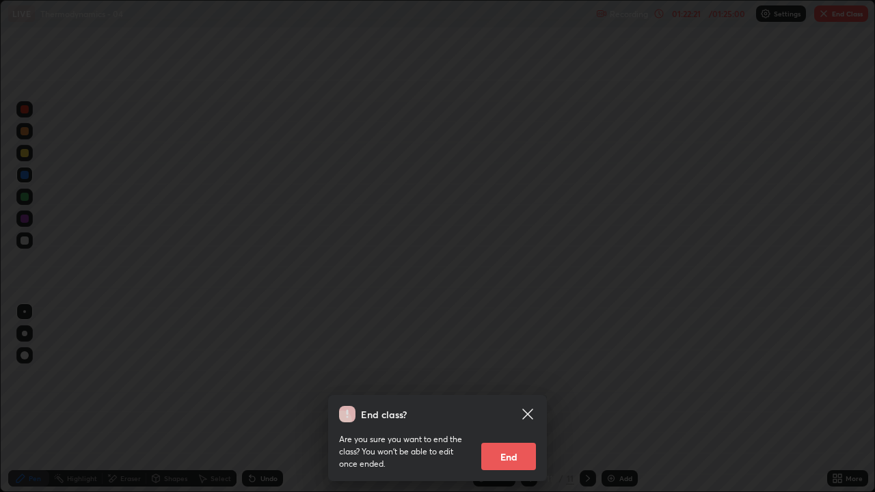
click at [514, 395] on button "End" at bounding box center [508, 456] width 55 height 27
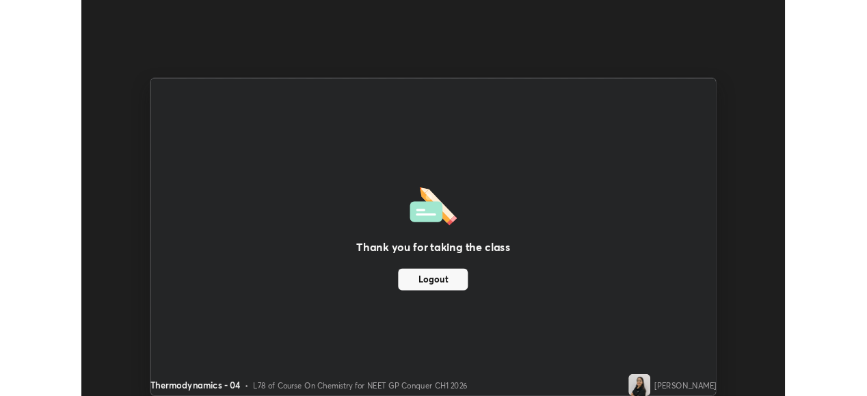
scroll to position [67948, 67477]
